Goal: Task Accomplishment & Management: Manage account settings

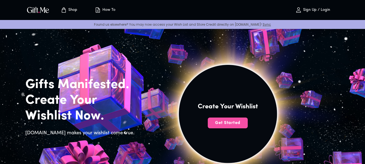
click at [237, 119] on button "Get Started" at bounding box center [228, 122] width 40 height 11
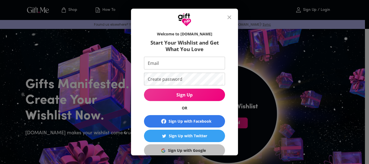
click at [200, 151] on div "Sign Up with Google" at bounding box center [187, 150] width 38 height 6
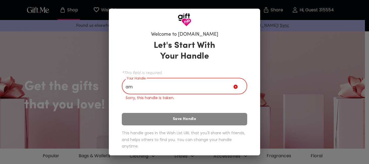
type input "a"
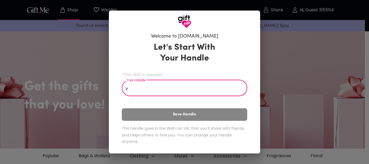
type input "i"
type input "I"
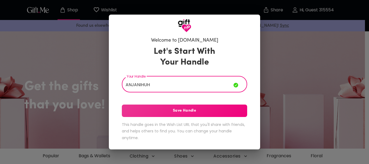
type input "ANJANIHUH"
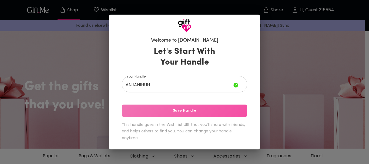
click at [171, 111] on span "Save Handle" at bounding box center [184, 111] width 125 height 6
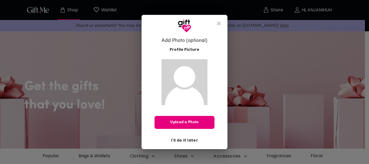
click at [186, 143] on span "I'll do it later" at bounding box center [184, 140] width 27 height 6
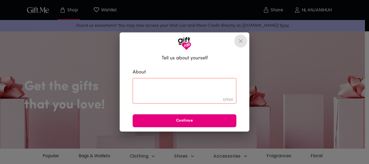
click at [241, 42] on icon "close" at bounding box center [241, 41] width 4 height 4
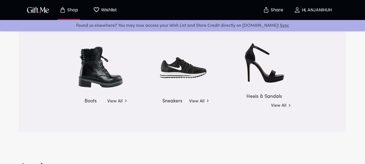
scroll to position [810, 0]
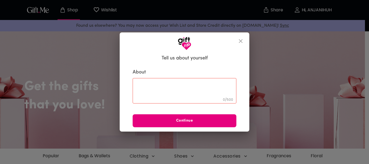
drag, startPoint x: 244, startPoint y: 41, endPoint x: 205, endPoint y: 41, distance: 39.2
click at [244, 41] on button "close" at bounding box center [240, 41] width 13 height 13
click at [242, 38] on icon "close" at bounding box center [240, 41] width 6 height 6
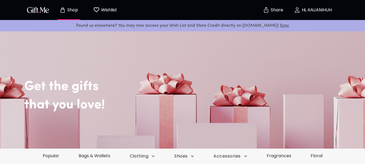
click at [325, 11] on p "Hi, ANJANIHUH" at bounding box center [315, 10] width 31 height 5
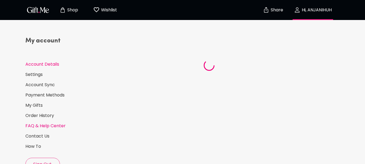
select select "US"
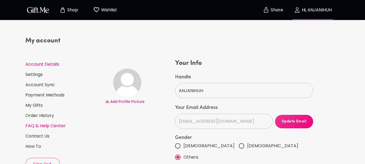
scroll to position [54, 0]
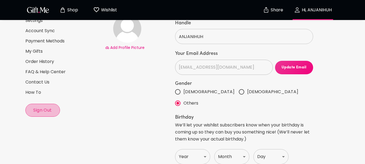
click at [44, 108] on span "Sign Out" at bounding box center [43, 110] width 34 height 6
